Goal: Find specific page/section: Find specific page/section

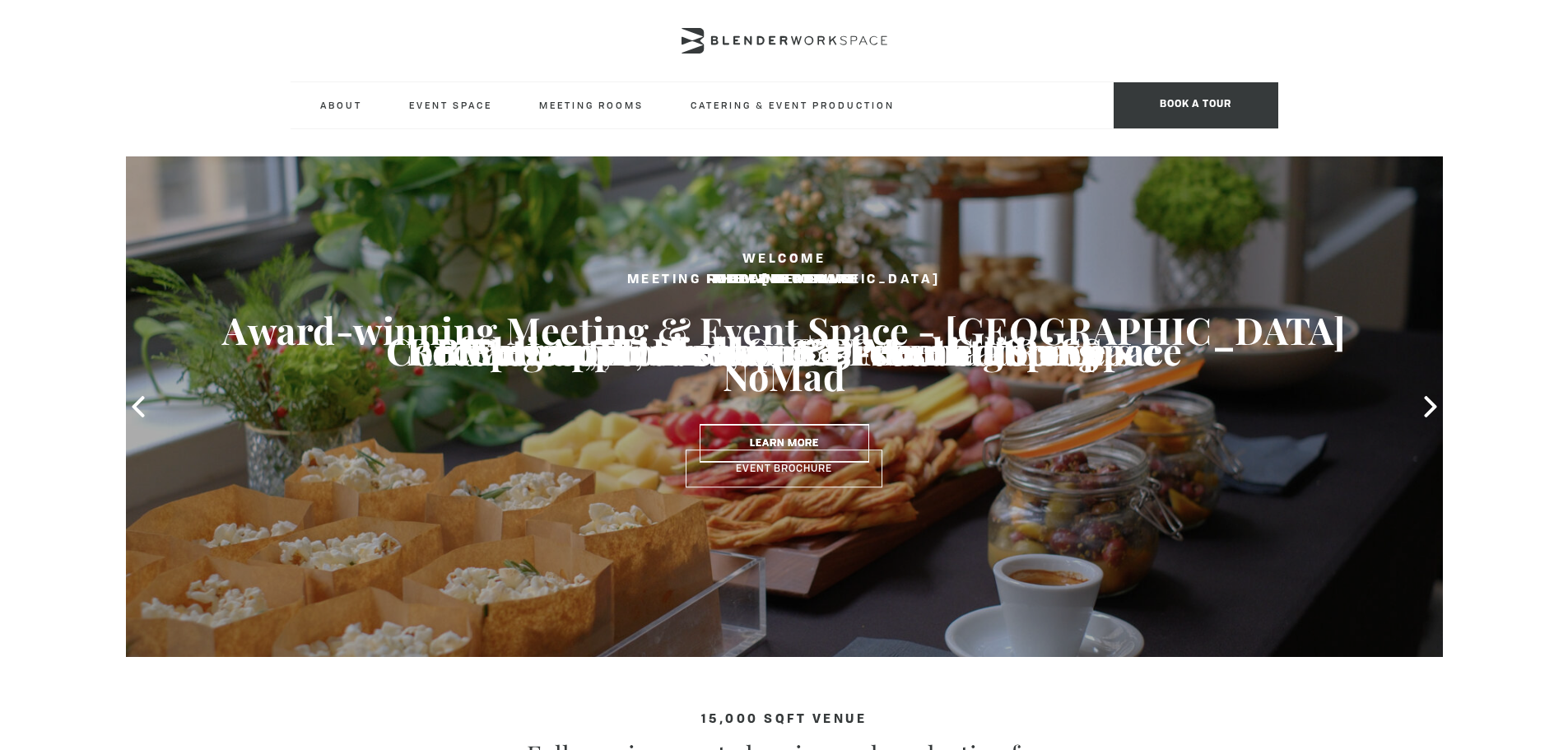
type input "[DOMAIN_NAME]"
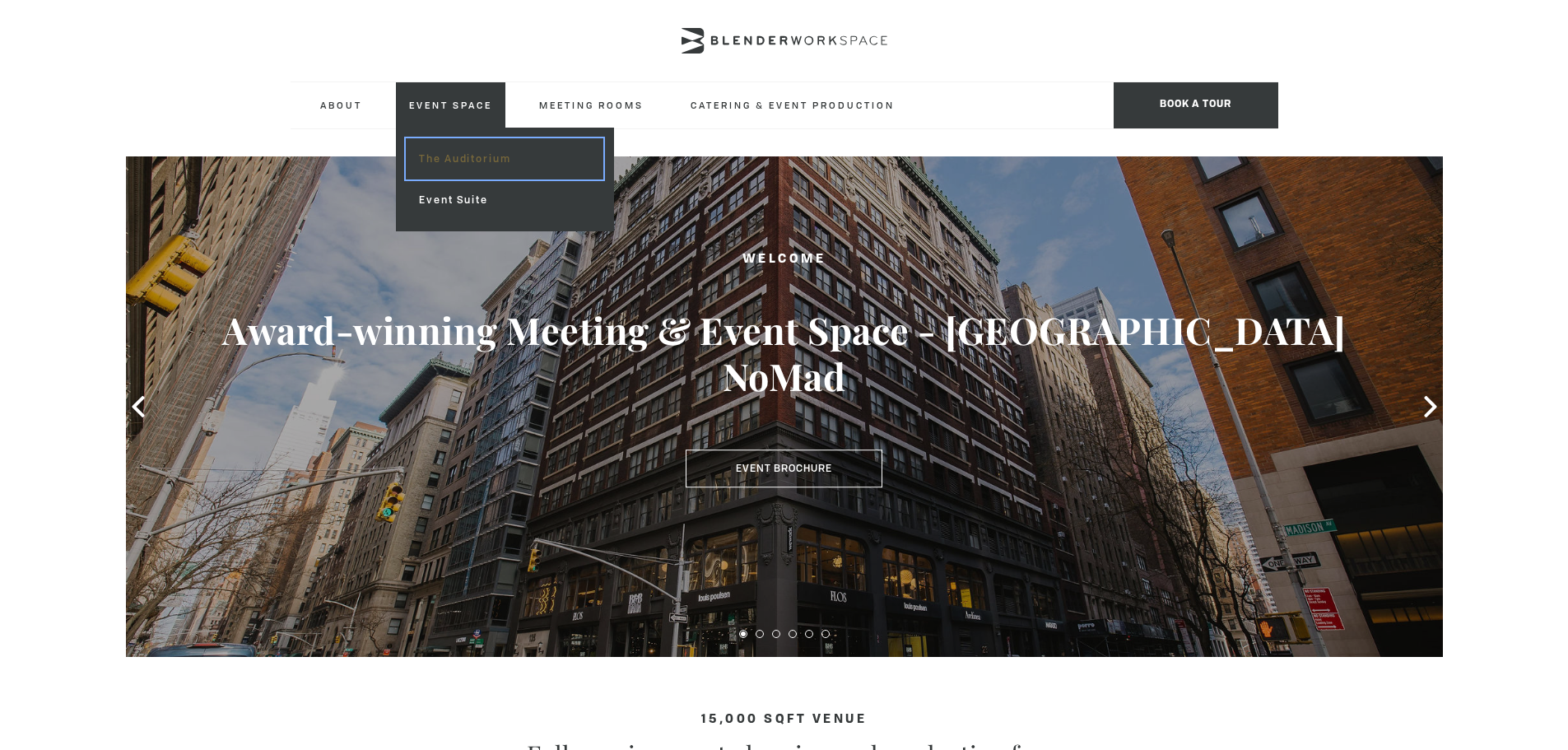
click at [469, 152] on link "The Auditorium" at bounding box center [505, 158] width 197 height 41
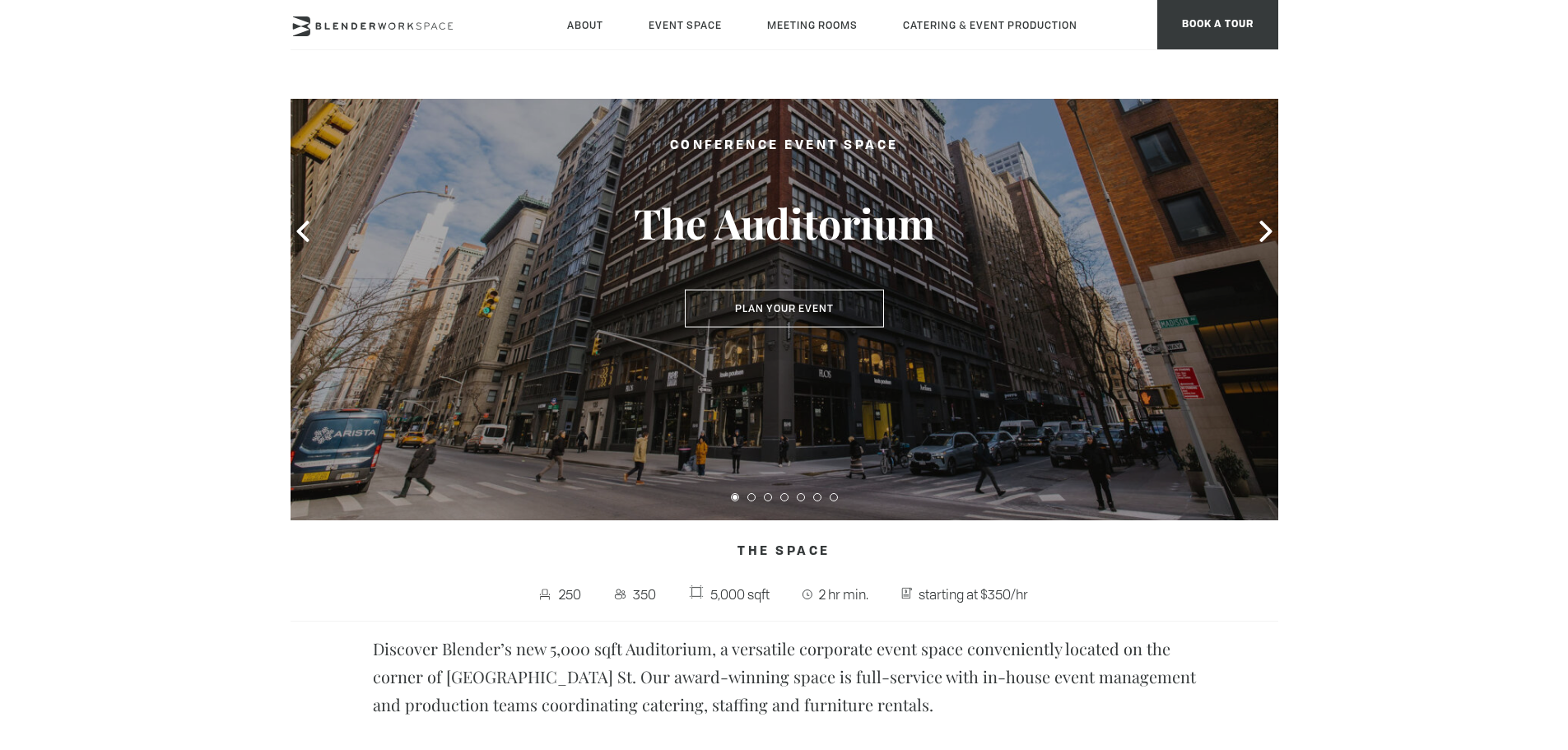
scroll to position [82, 0]
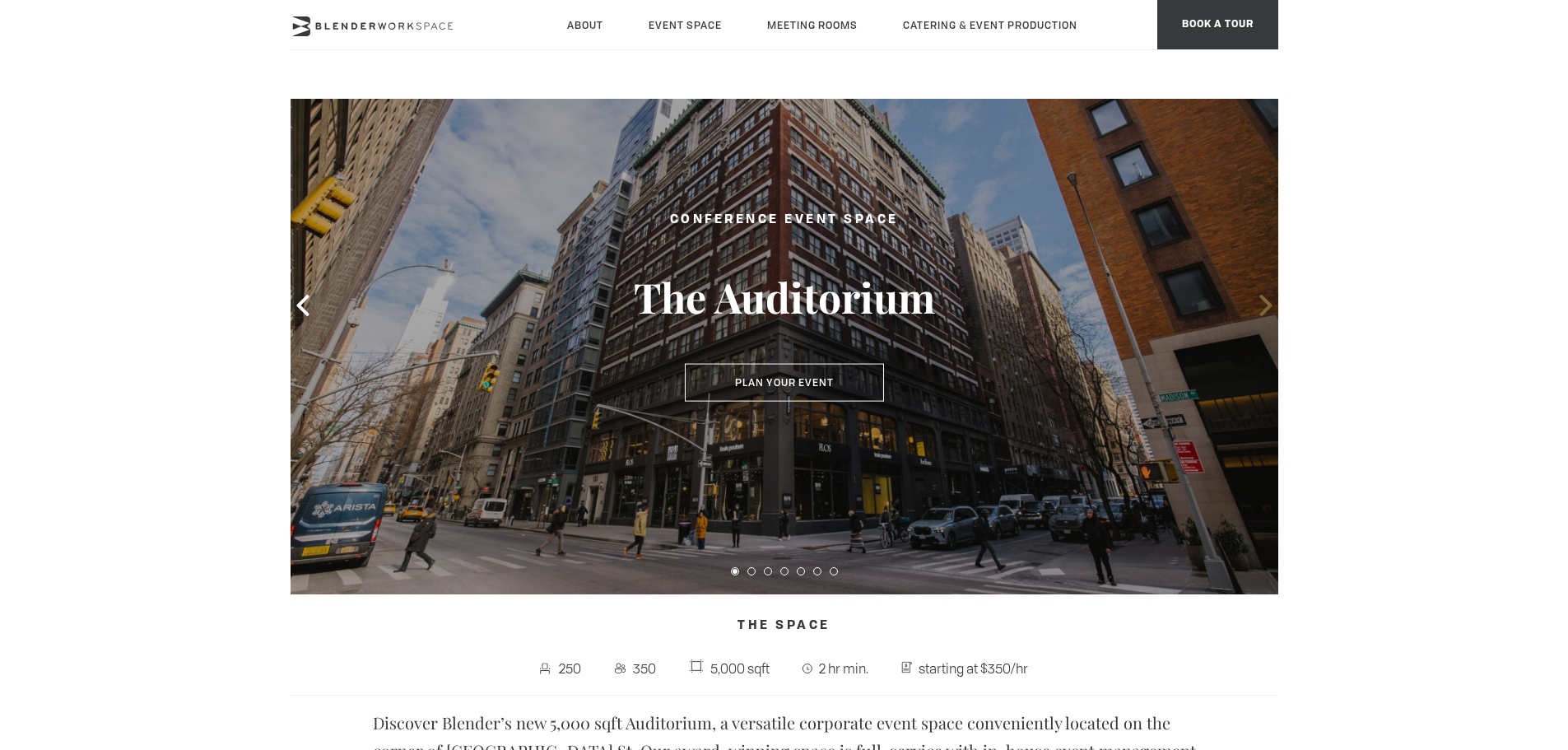
click at [1266, 303] on icon at bounding box center [1265, 305] width 12 height 22
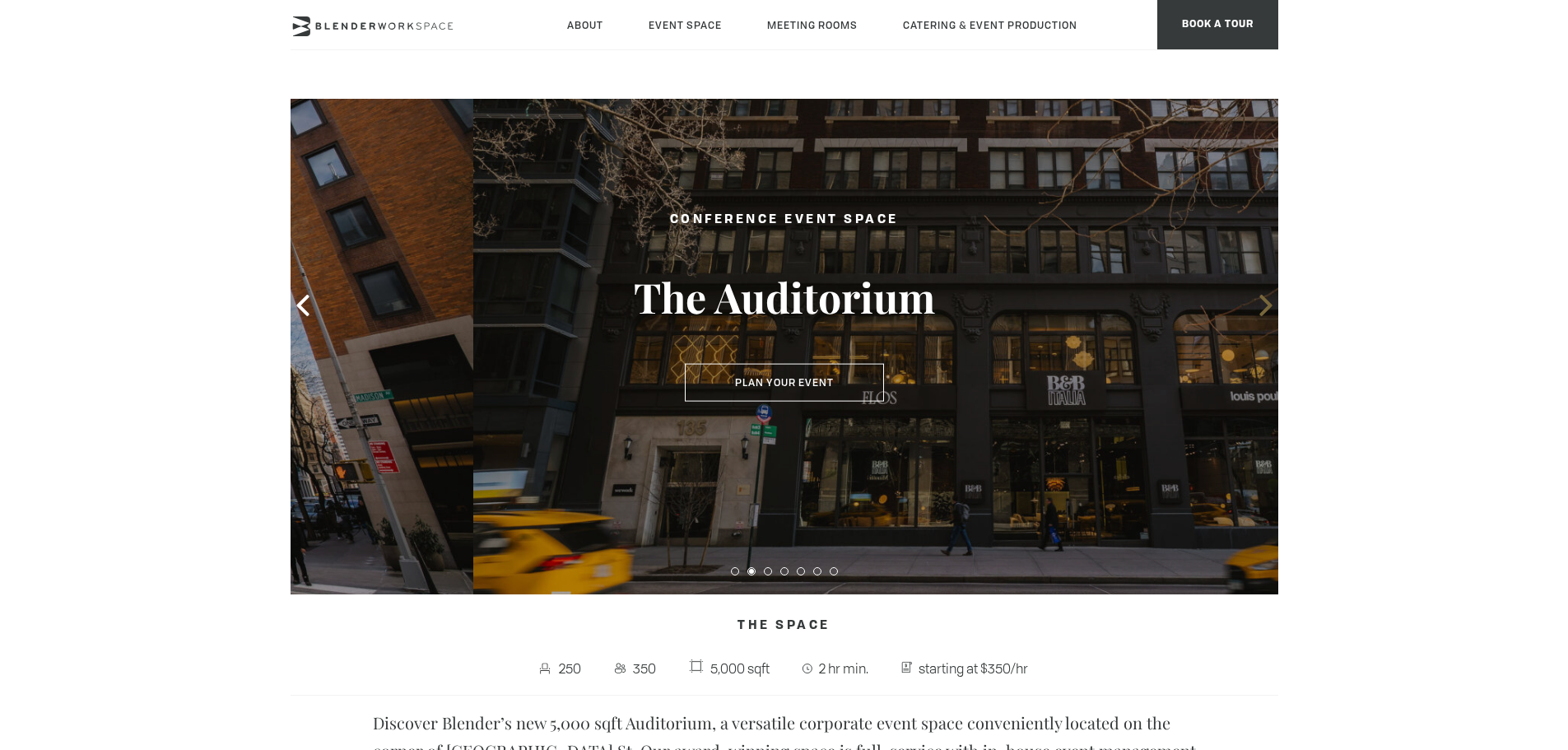
click at [1266, 303] on icon at bounding box center [1265, 305] width 12 height 22
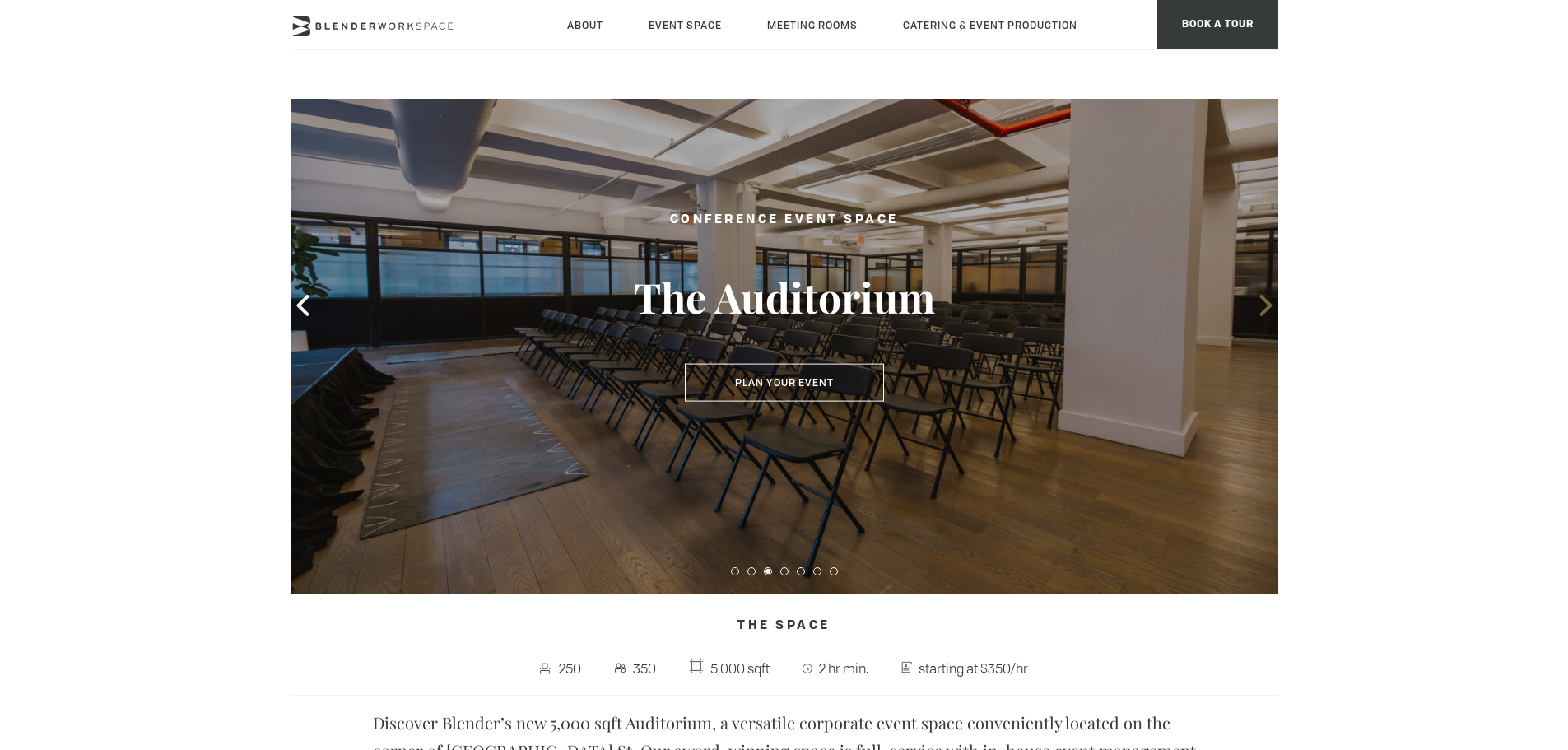
click at [1268, 303] on icon at bounding box center [1265, 305] width 12 height 22
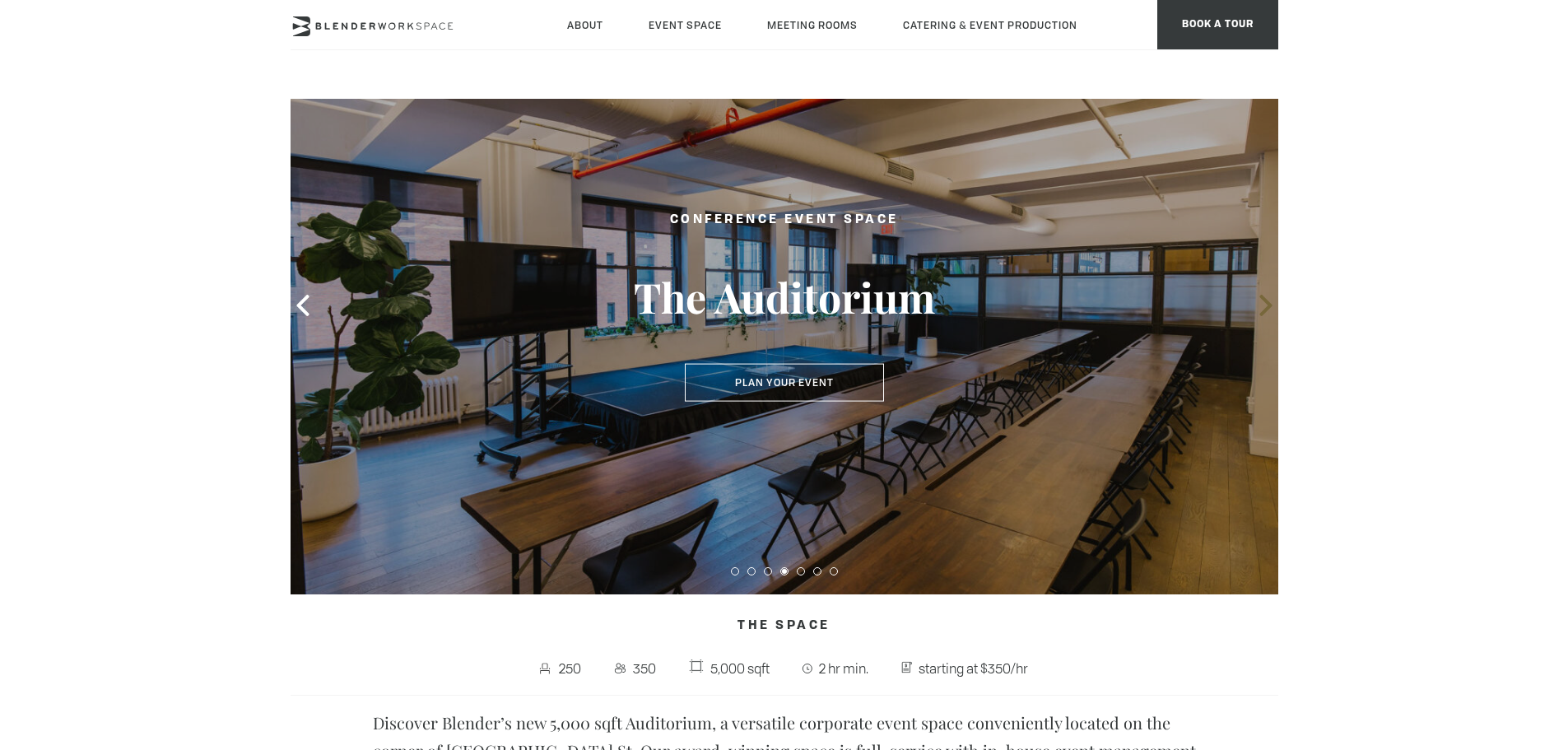
click at [1268, 303] on icon at bounding box center [1265, 305] width 12 height 22
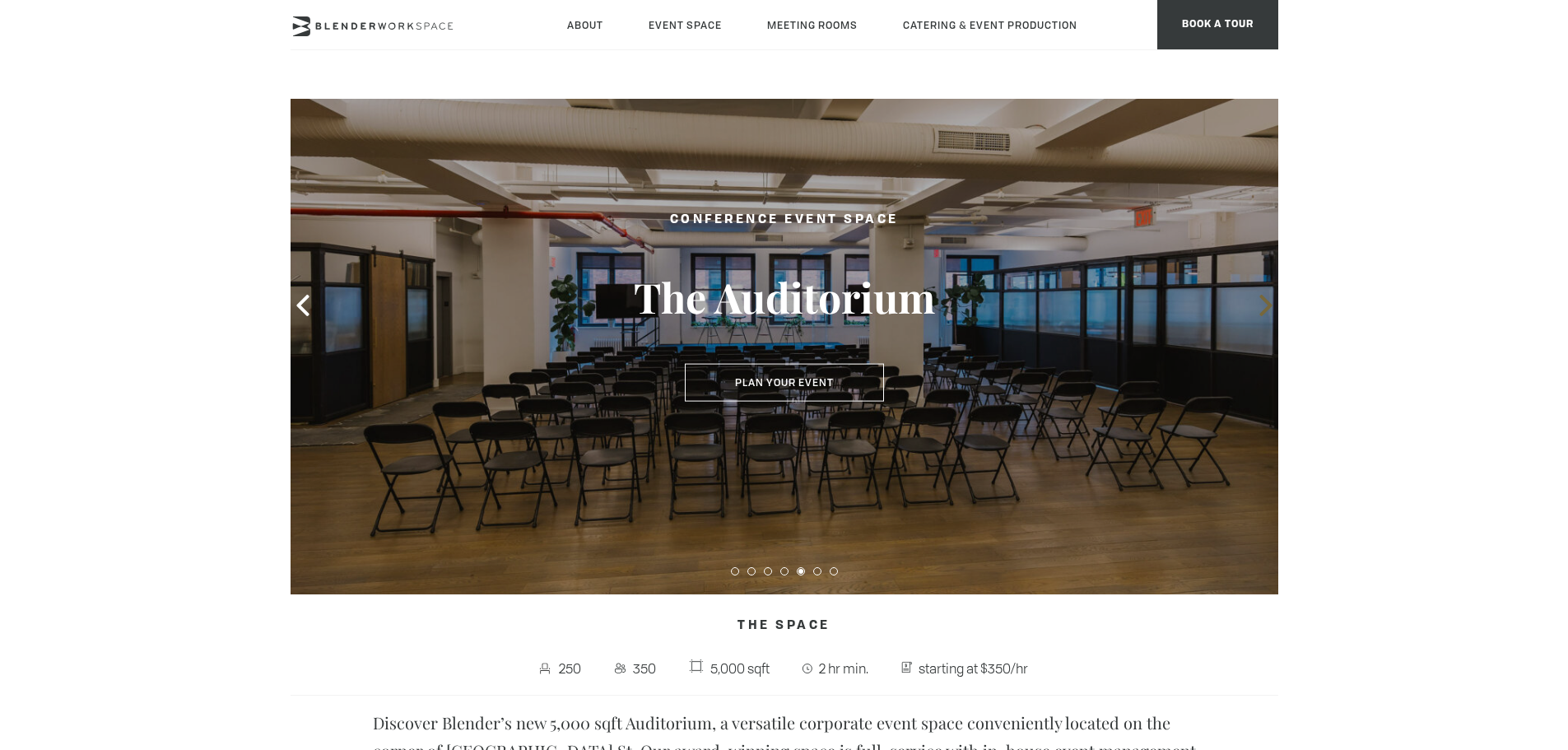
click at [1268, 303] on icon at bounding box center [1265, 305] width 12 height 22
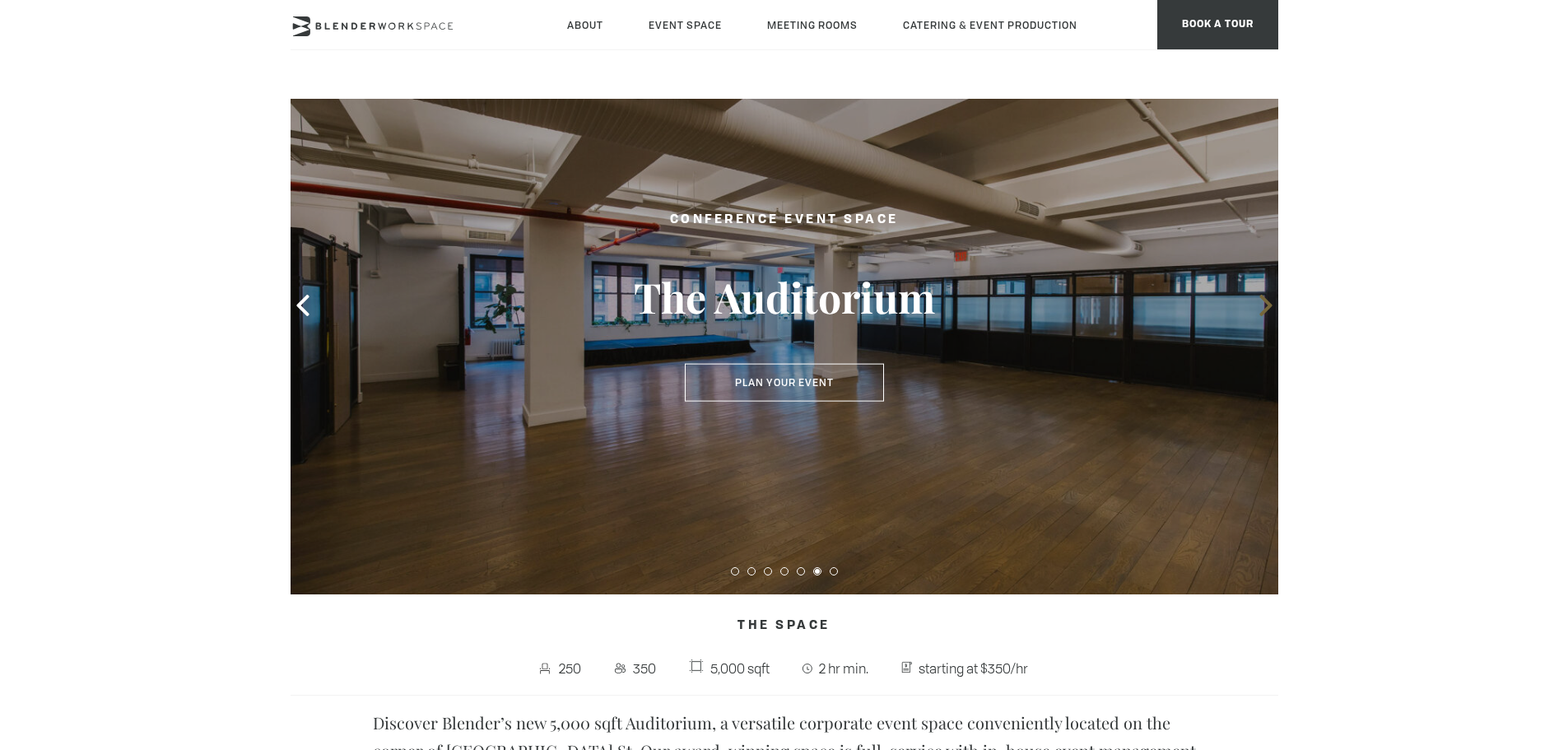
click at [1268, 303] on icon at bounding box center [1265, 305] width 12 height 22
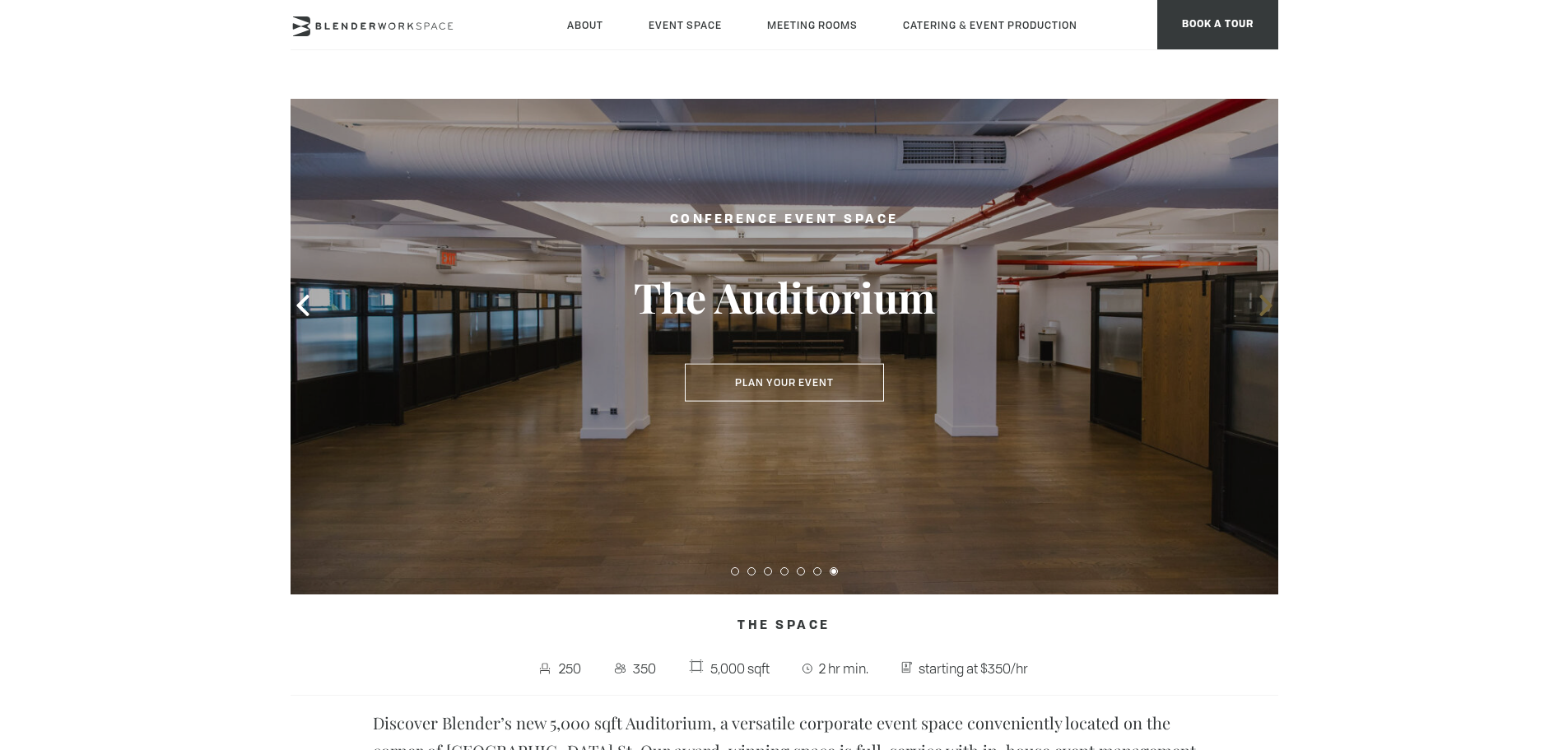
click at [1268, 303] on icon at bounding box center [1265, 305] width 12 height 22
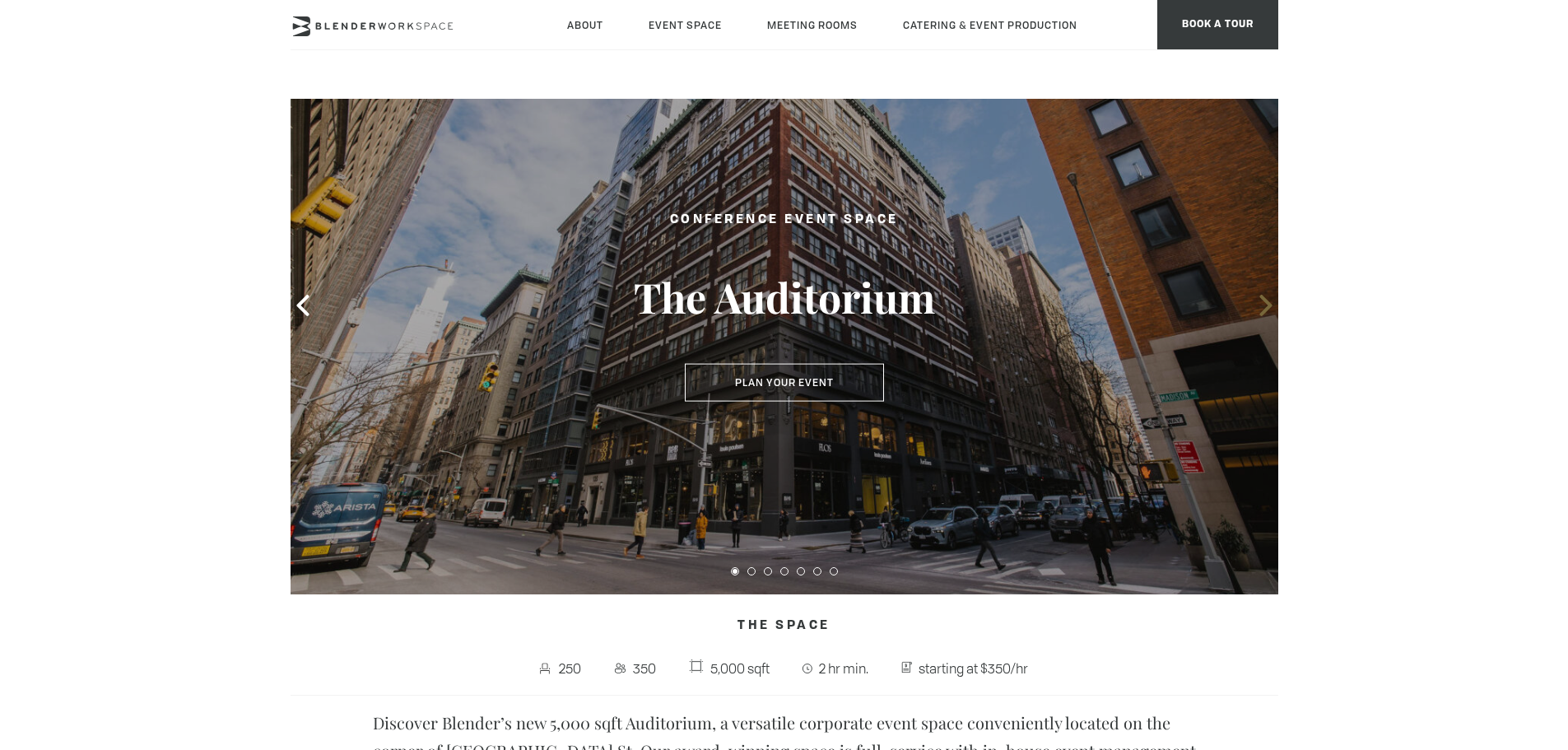
click at [1268, 303] on icon at bounding box center [1265, 305] width 12 height 22
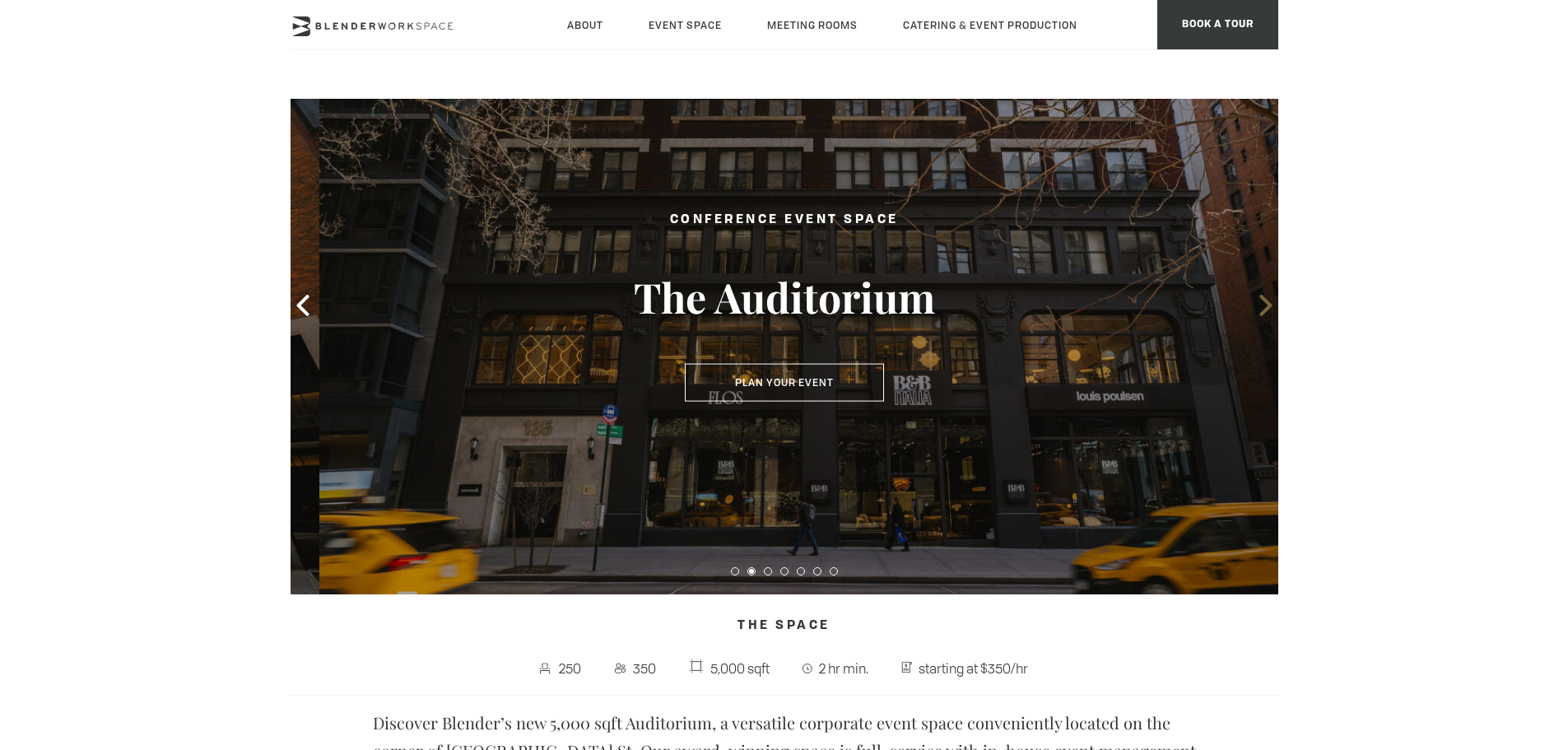
click at [1268, 303] on icon at bounding box center [1265, 305] width 12 height 22
